Goal: Entertainment & Leisure: Consume media (video, audio)

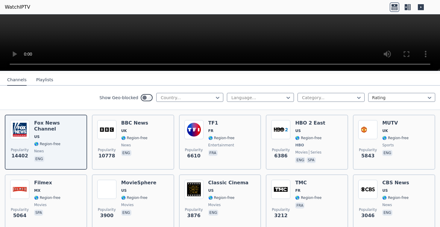
scroll to position [66, 0]
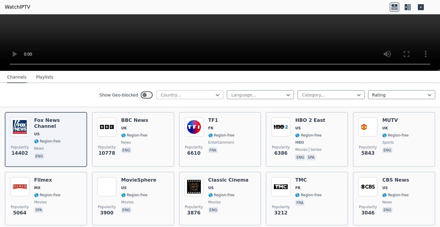
click at [206, 94] on div at bounding box center [187, 95] width 54 height 6
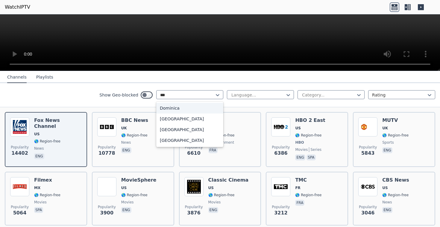
scroll to position [0, 0]
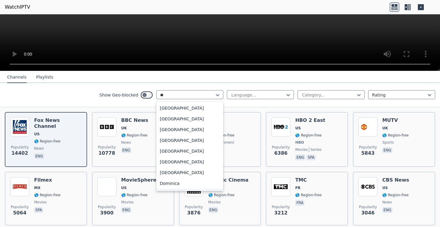
type input "***"
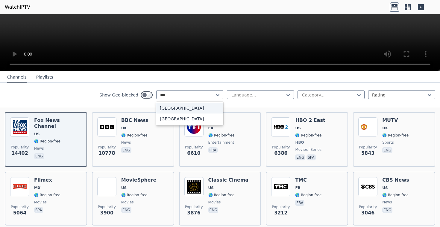
click at [178, 111] on div "[GEOGRAPHIC_DATA]" at bounding box center [189, 108] width 67 height 11
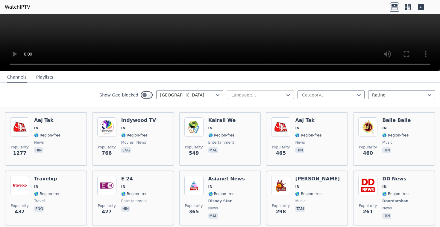
click at [243, 95] on div at bounding box center [258, 95] width 54 height 6
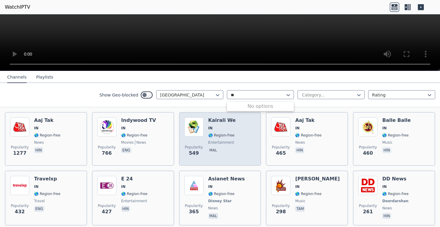
type input "*"
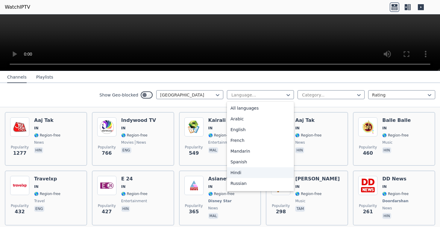
click at [246, 169] on div "Hindi" at bounding box center [260, 173] width 67 height 11
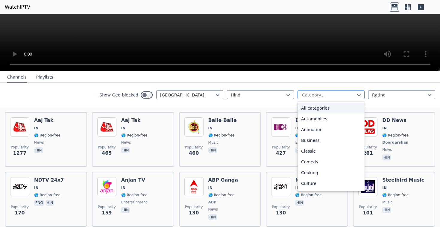
click at [319, 93] on div at bounding box center [328, 95] width 54 height 6
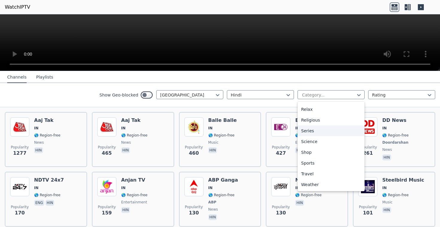
click at [42, 80] on button "Playlists" at bounding box center [44, 77] width 17 height 11
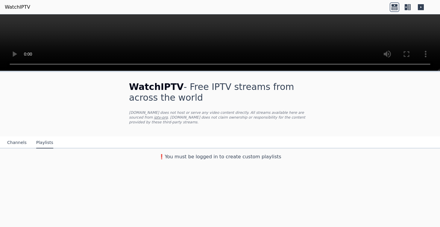
scroll to position [0, 0]
click at [10, 144] on button "Channels" at bounding box center [16, 142] width 19 height 11
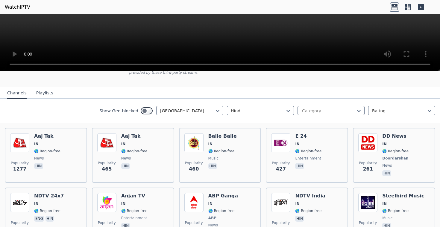
scroll to position [74, 0]
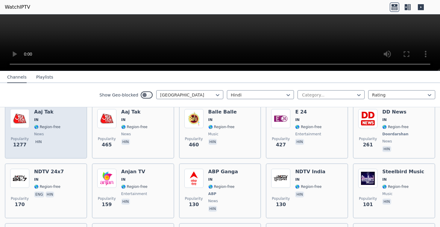
click at [57, 125] on span "🌎 Region-free" at bounding box center [47, 127] width 26 height 5
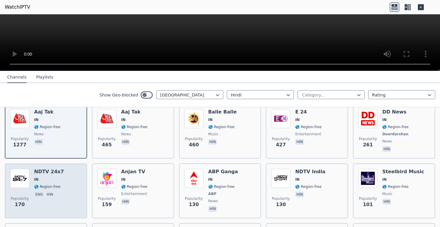
click at [58, 180] on span "IN" at bounding box center [49, 179] width 30 height 5
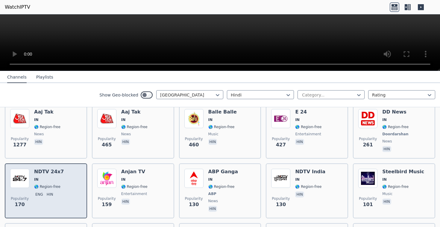
click at [58, 180] on span "IN" at bounding box center [49, 179] width 30 height 5
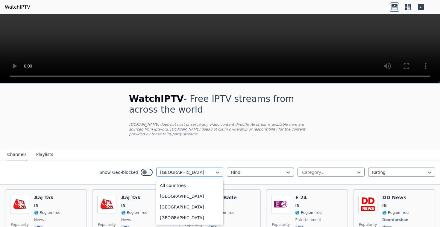
click at [186, 173] on div at bounding box center [187, 173] width 54 height 6
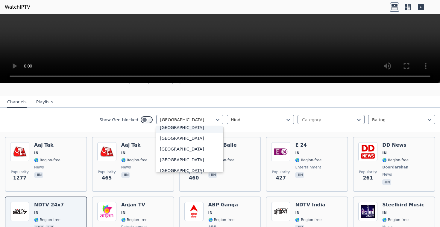
scroll to position [70, 0]
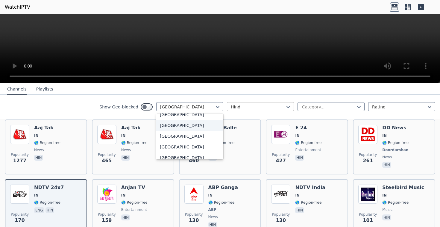
click at [246, 106] on div at bounding box center [258, 107] width 54 height 6
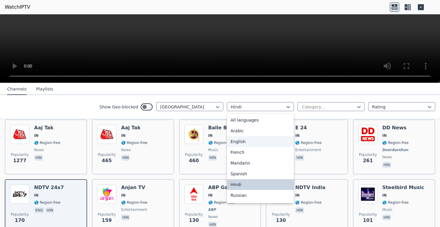
click at [245, 139] on div "English" at bounding box center [260, 141] width 67 height 11
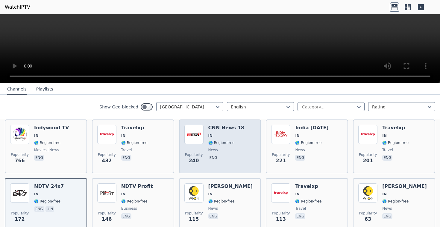
click at [206, 129] on div "Popularity 240 CNN News 18 IN 🌎 Region-free news eng" at bounding box center [219, 146] width 71 height 43
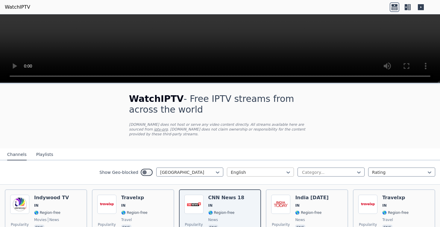
click at [245, 172] on div at bounding box center [258, 173] width 54 height 6
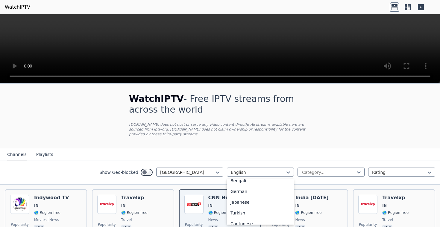
scroll to position [193, 0]
